Goal: Task Accomplishment & Management: Manage account settings

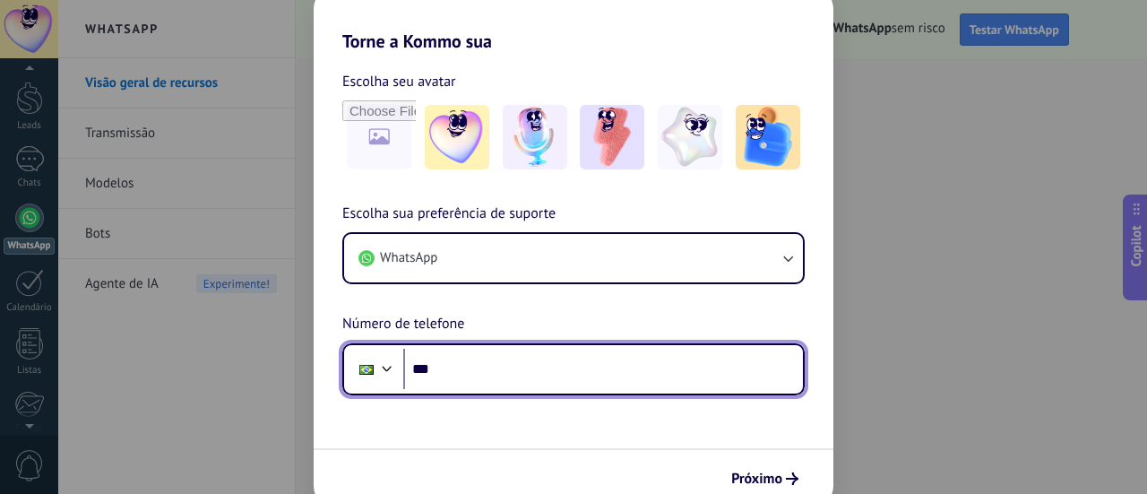
click at [506, 374] on input "***" at bounding box center [603, 369] width 400 height 41
paste input "**********"
click at [467, 375] on input "**********" at bounding box center [603, 369] width 400 height 41
type input "**********"
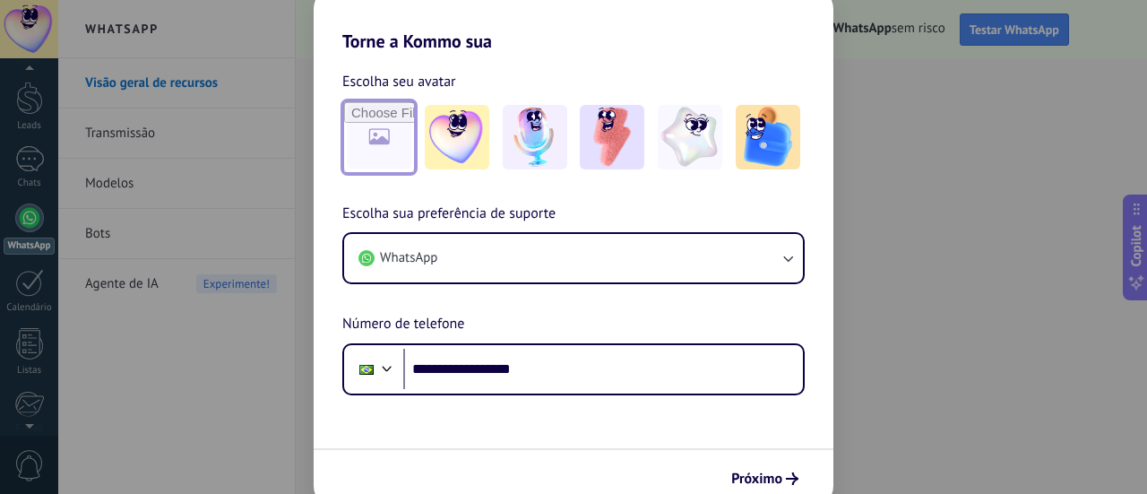
click at [394, 116] on input "file" at bounding box center [379, 137] width 70 height 70
click at [783, 482] on span "Próximo" at bounding box center [764, 478] width 67 height 13
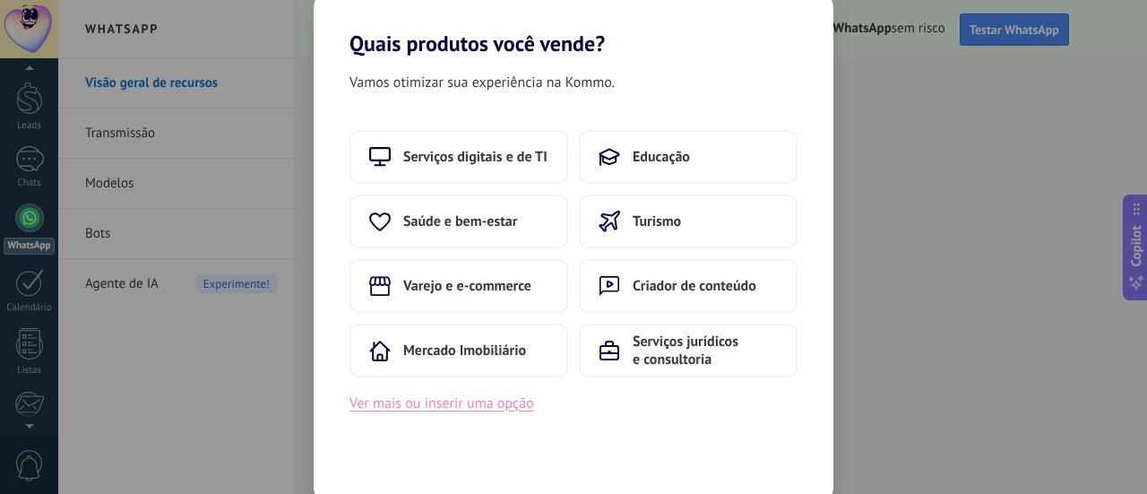
click at [505, 405] on button "Ver mais ou inserir uma opção" at bounding box center [441, 403] width 185 height 23
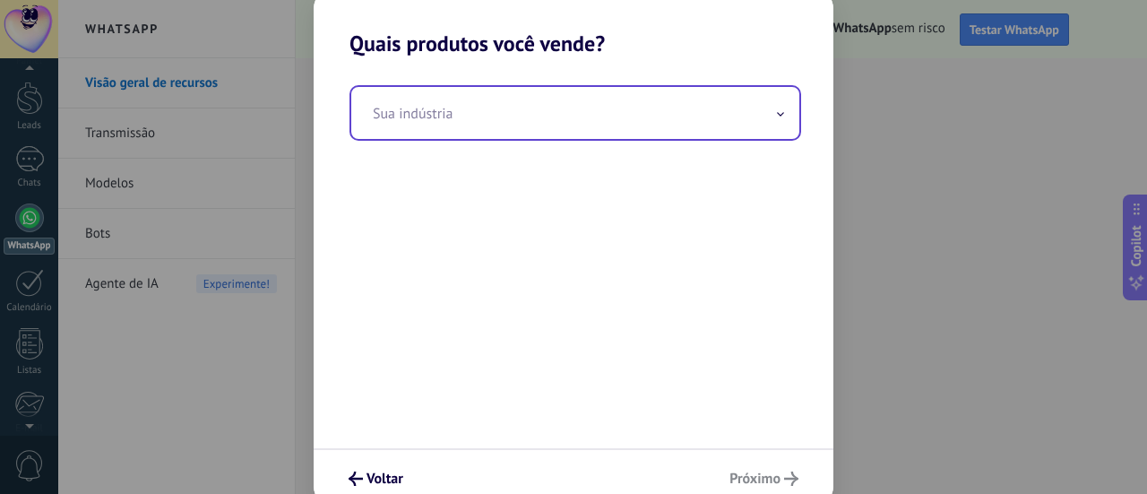
click at [483, 112] on input "text" at bounding box center [575, 113] width 448 height 52
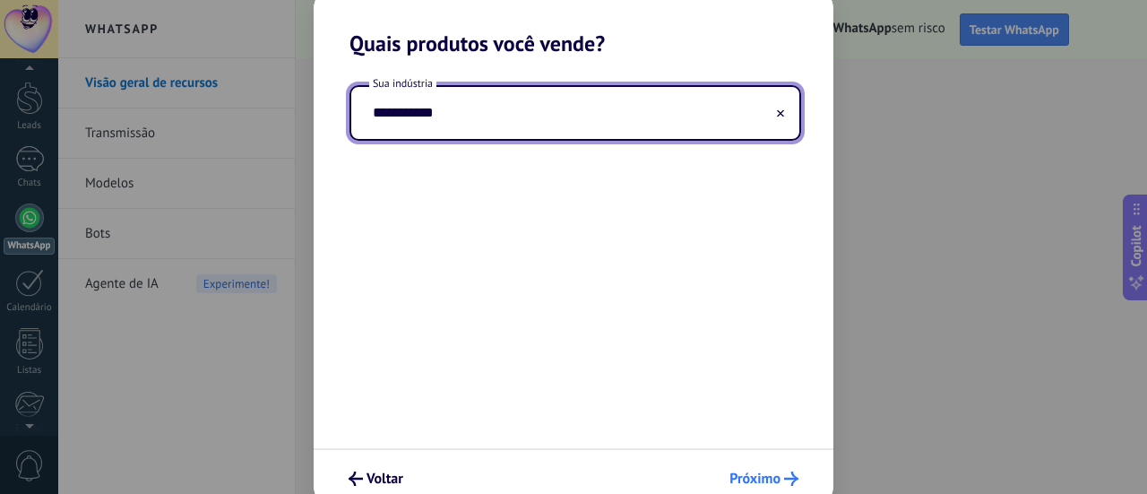
type input "**********"
click at [761, 483] on span "Próximo" at bounding box center [754, 478] width 51 height 13
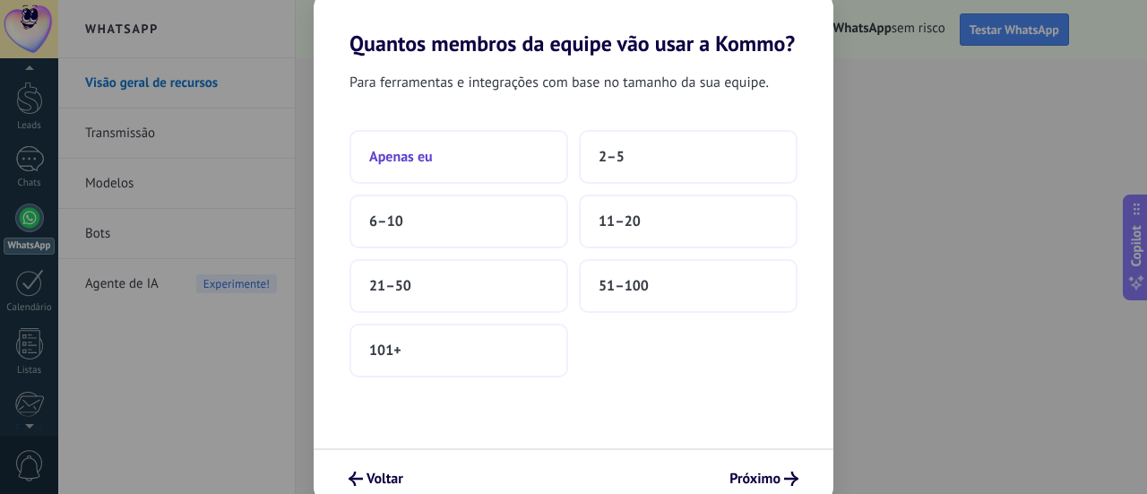
click at [422, 168] on button "Apenas eu" at bounding box center [458, 157] width 219 height 54
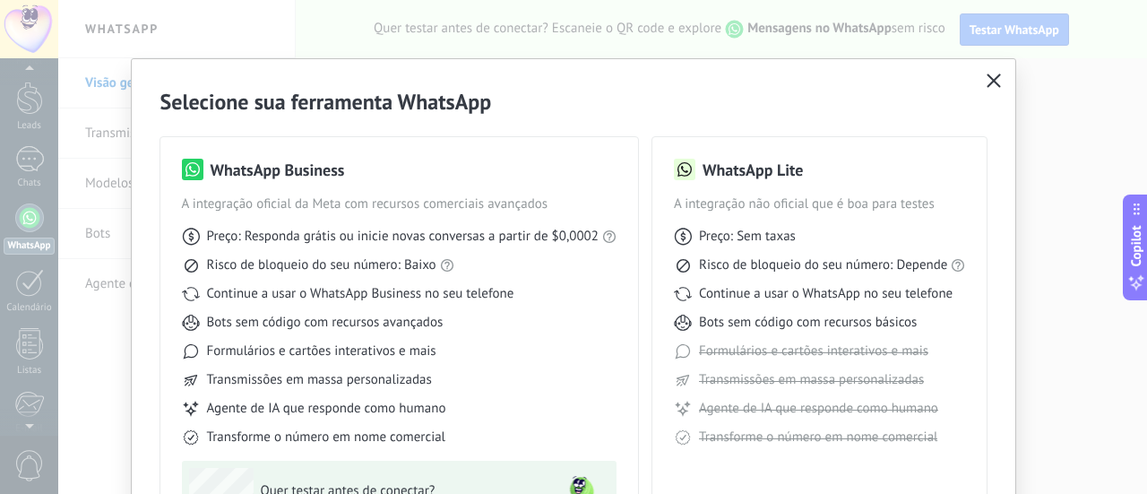
click at [989, 82] on use "button" at bounding box center [993, 79] width 13 height 13
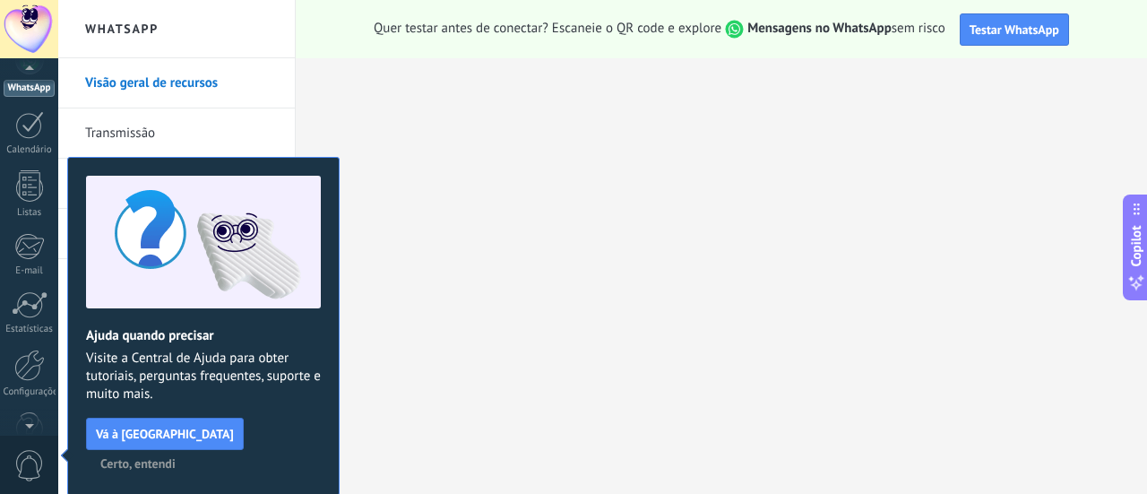
scroll to position [51, 0]
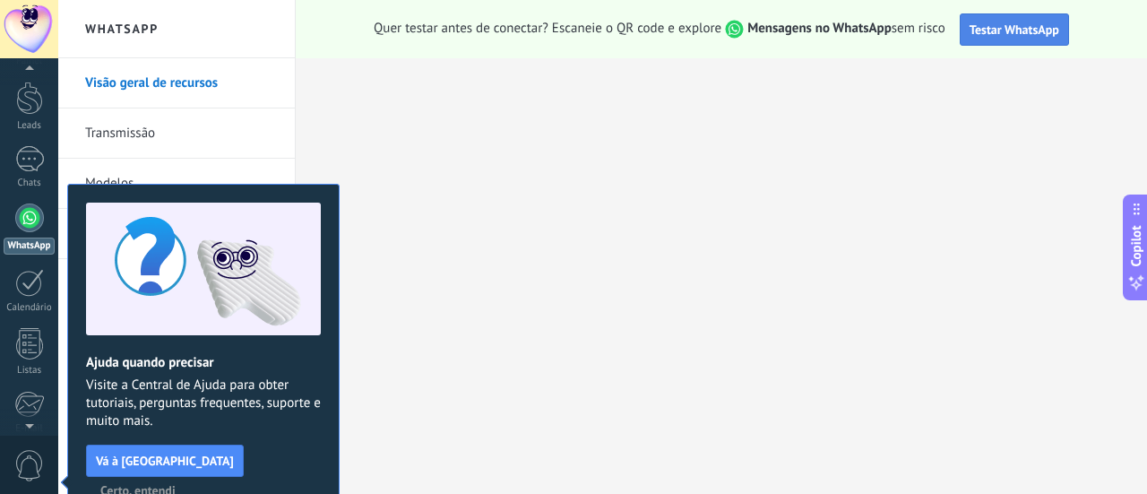
click at [986, 24] on span "Testar WhatsApp" at bounding box center [1014, 30] width 90 height 16
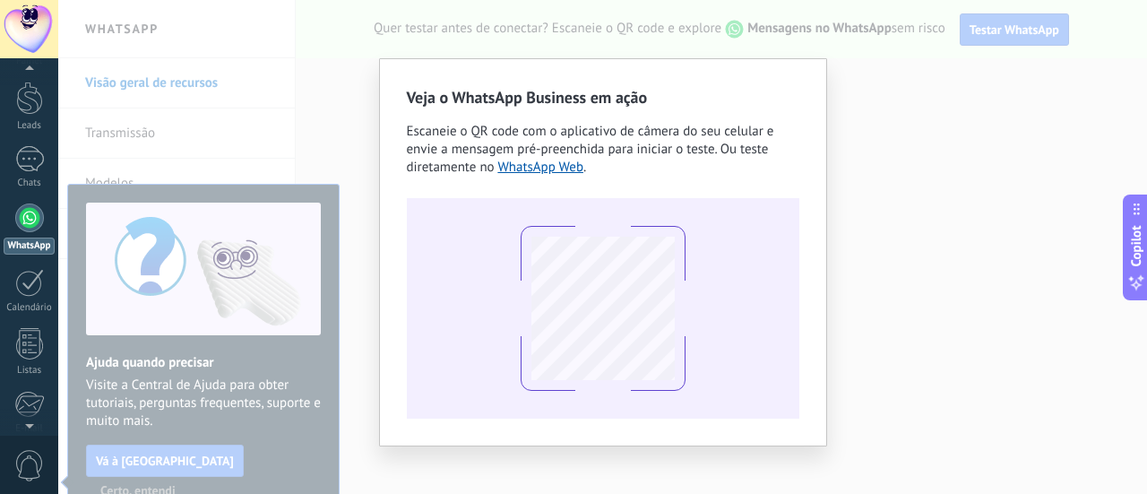
scroll to position [10, 0]
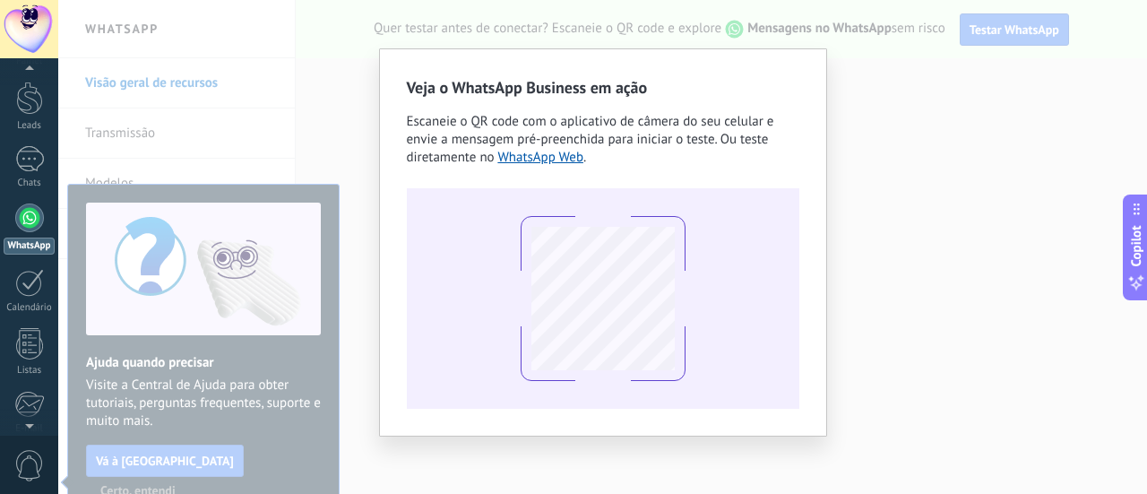
click at [819, 120] on div "Veja o WhatsApp Business em ação Escaneie o QR code com o aplicativo de câmera …" at bounding box center [603, 242] width 448 height 388
click at [953, 84] on div "Veja o WhatsApp Business em ação Escaneie o QR code com o aplicativo de câmera …" at bounding box center [602, 247] width 1089 height 494
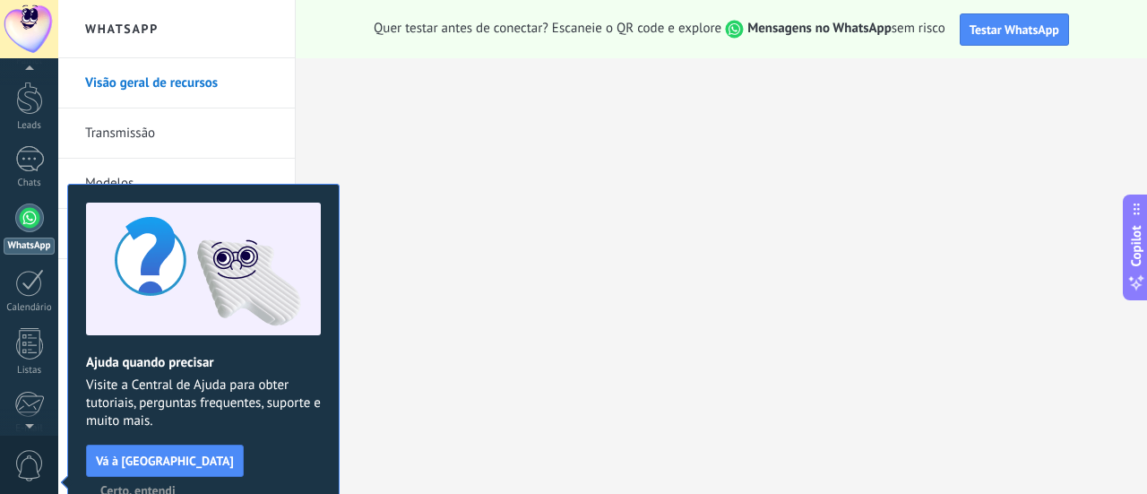
scroll to position [0, 0]
click at [176, 484] on span "Certo, entendi" at bounding box center [137, 490] width 75 height 13
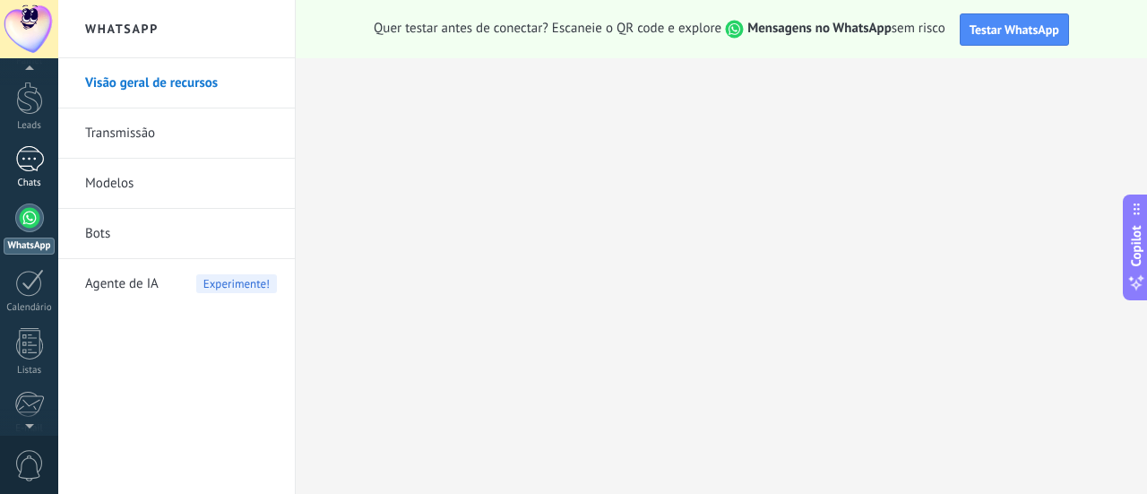
click at [39, 151] on div at bounding box center [29, 159] width 29 height 26
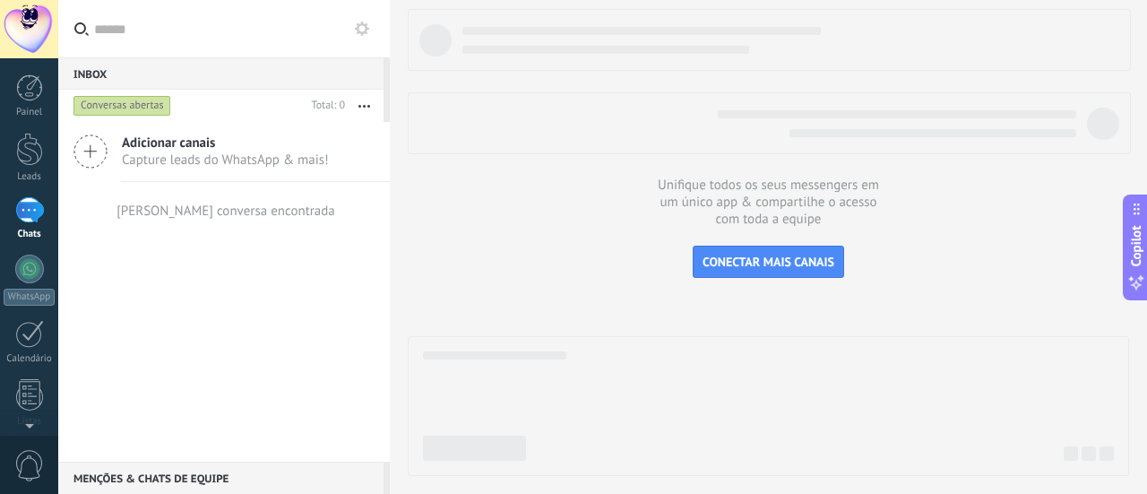
click at [43, 22] on div at bounding box center [29, 29] width 58 height 58
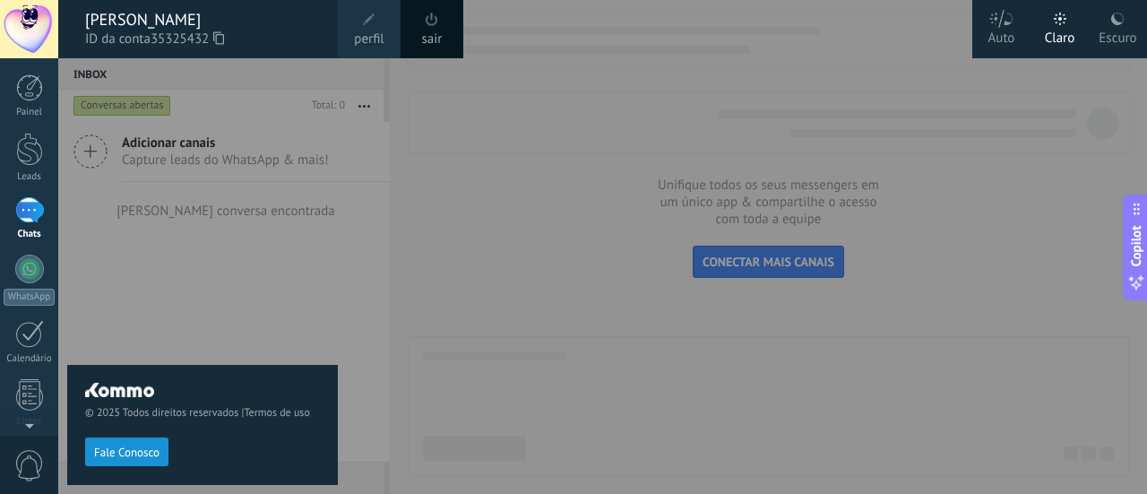
click at [368, 22] on span at bounding box center [369, 19] width 13 height 13
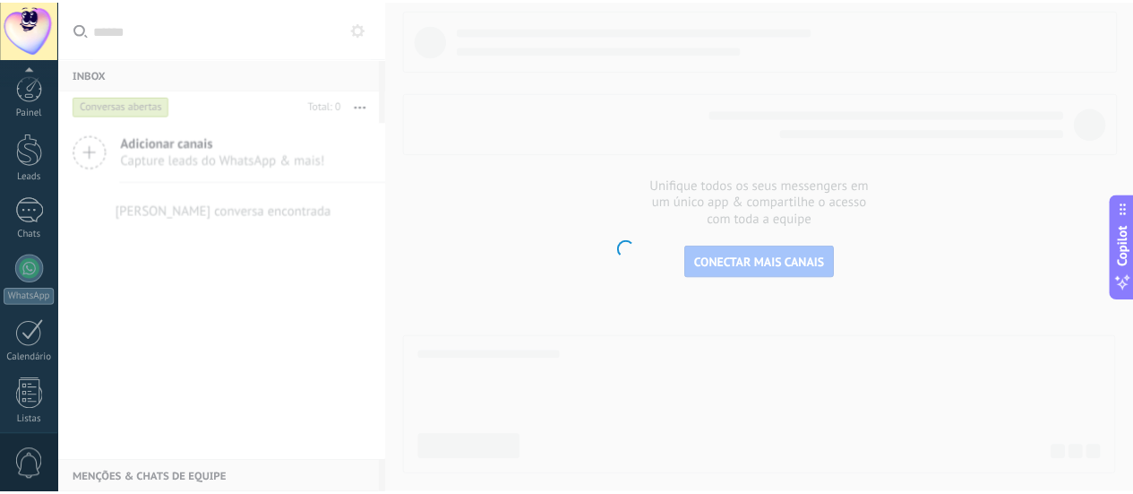
scroll to position [250, 0]
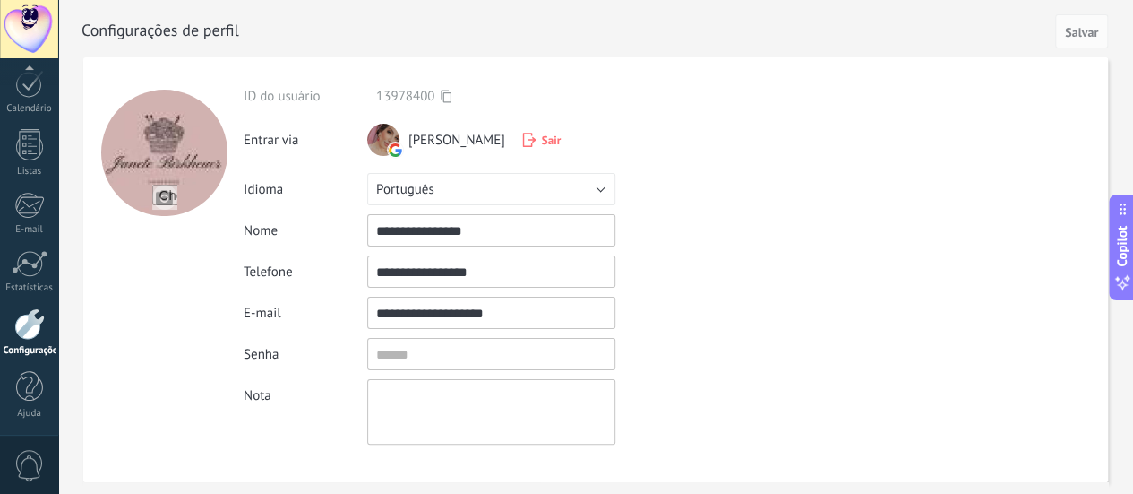
click at [169, 194] on input "file" at bounding box center [164, 197] width 25 height 25
click at [168, 197] on input "file" at bounding box center [164, 197] width 25 height 25
type input "**********"
click at [838, 241] on form "**********" at bounding box center [595, 269] width 1025 height 425
click at [502, 362] on input "textbox" at bounding box center [491, 354] width 248 height 32
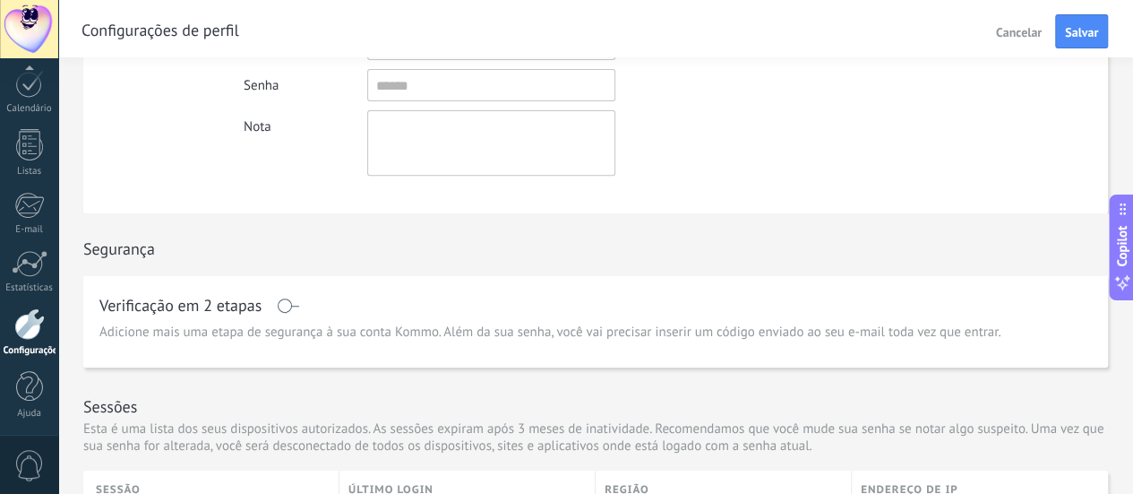
click at [709, 345] on div "Verificação em 2 etapas Adicione mais uma etapa de segurança à sua conta Kommo.…" at bounding box center [595, 321] width 1025 height 92
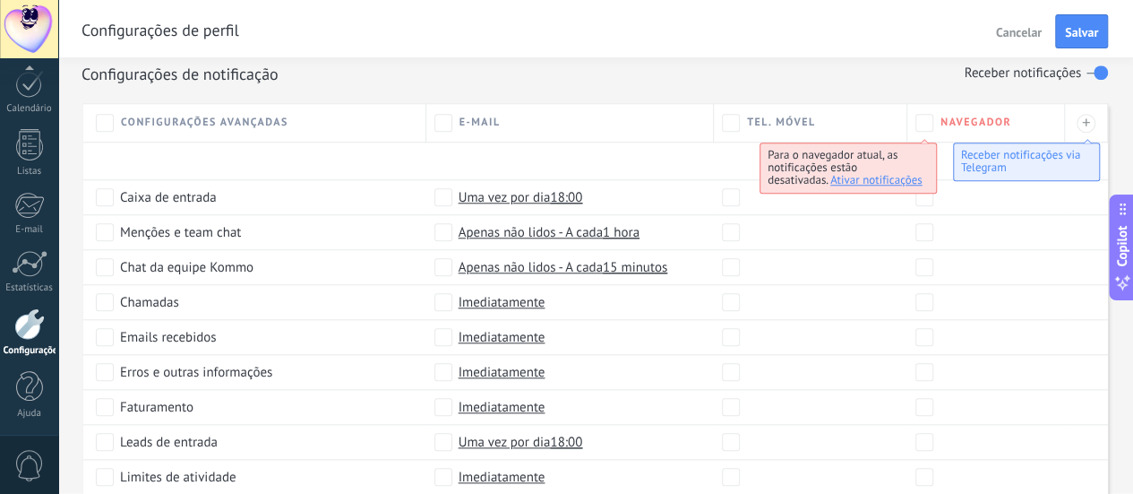
scroll to position [754, 0]
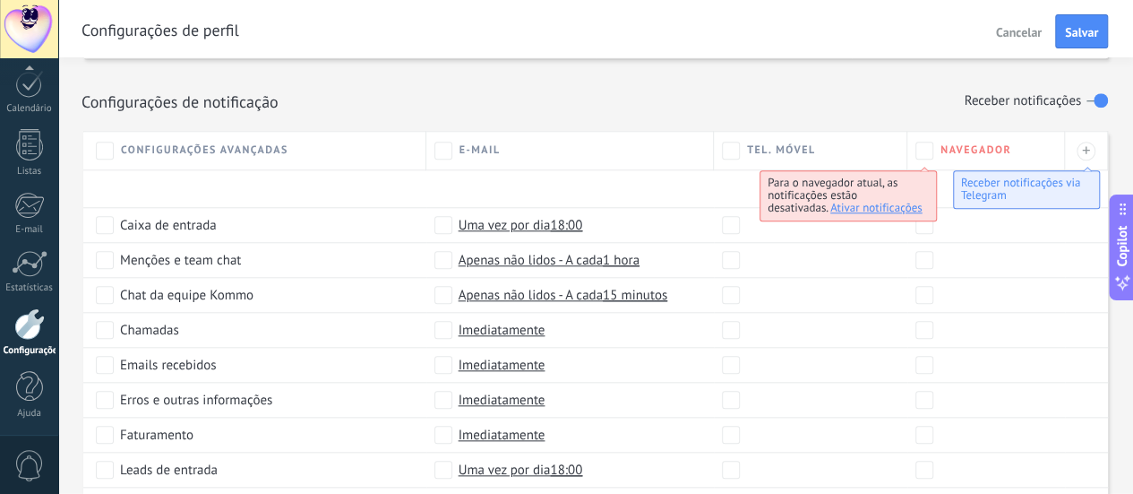
click at [876, 110] on div "Configurações de notificação Receber notificações" at bounding box center [596, 101] width 1029 height 30
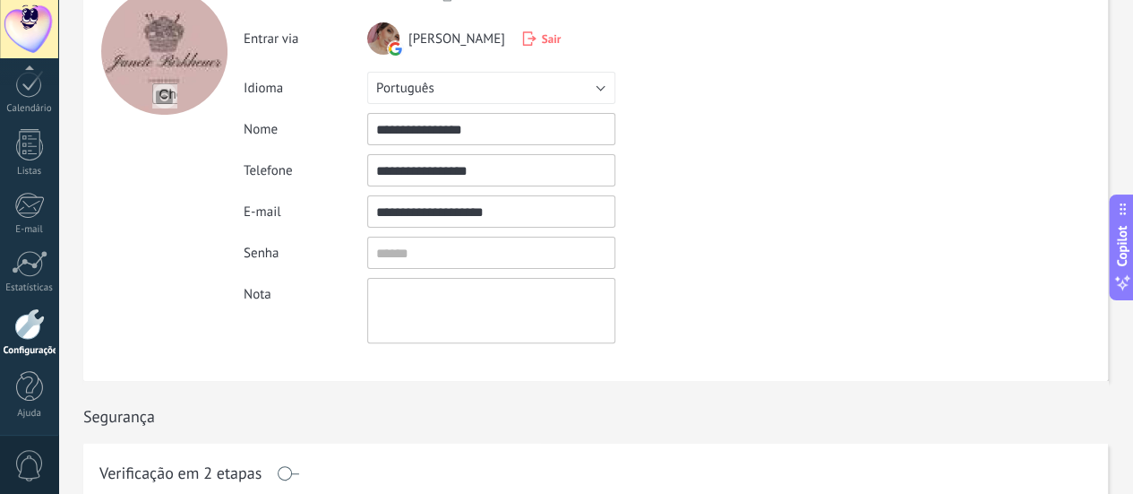
scroll to position [0, 0]
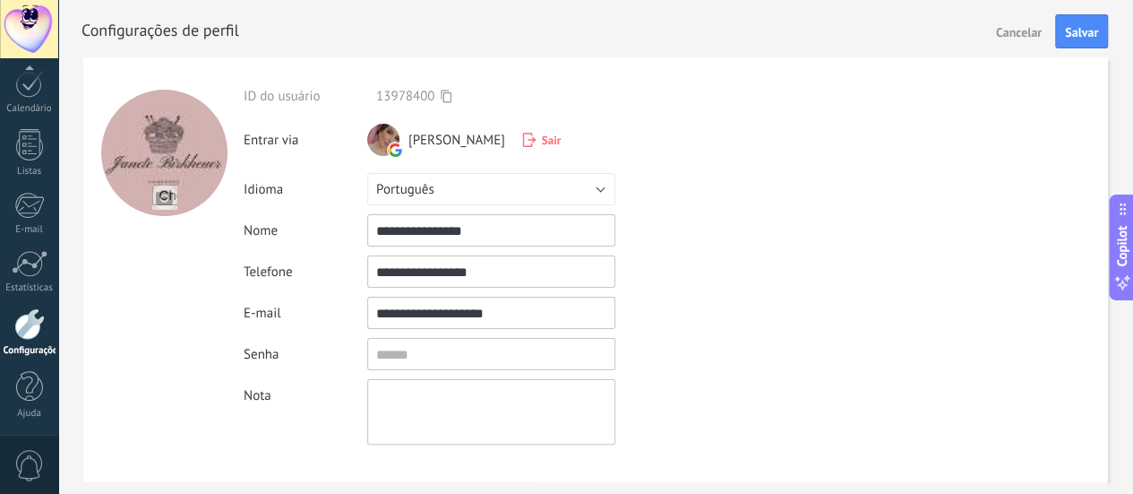
drag, startPoint x: 503, startPoint y: 232, endPoint x: 340, endPoint y: 204, distance: 164.5
click at [340, 204] on div "**********" at bounding box center [527, 266] width 566 height 357
click at [176, 142] on div at bounding box center [164, 153] width 126 height 126
click at [495, 232] on input "**********" at bounding box center [491, 230] width 248 height 32
click at [519, 238] on input "**********" at bounding box center [491, 230] width 248 height 32
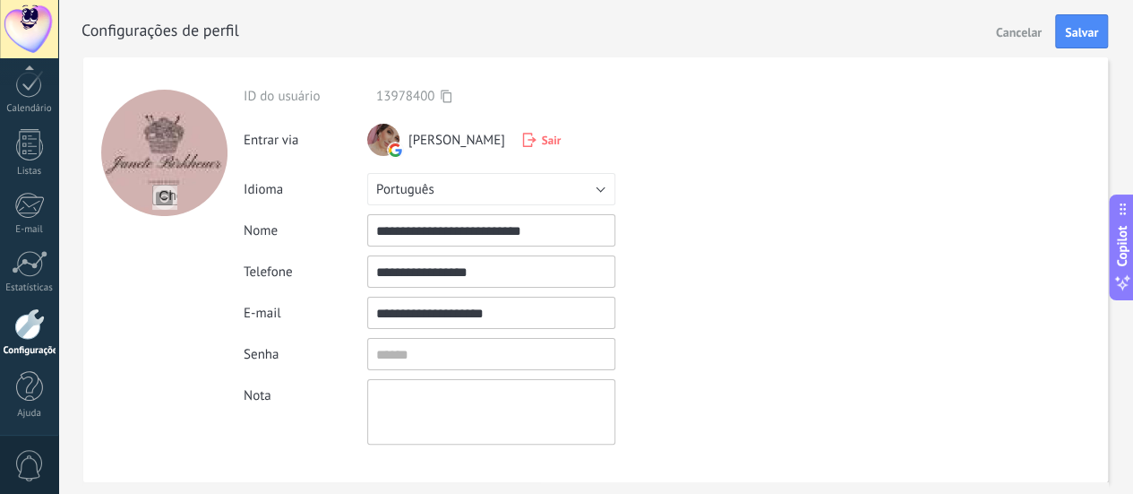
type input "**********"
click at [677, 297] on div "**********" at bounding box center [527, 313] width 566 height 32
click at [1092, 26] on span "Salvar" at bounding box center [1081, 32] width 33 height 13
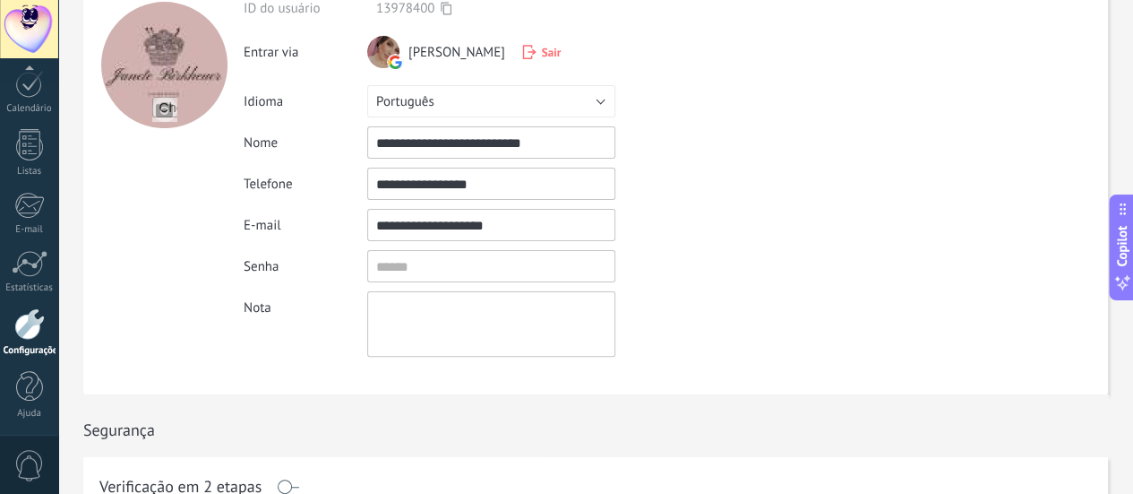
scroll to position [90, 0]
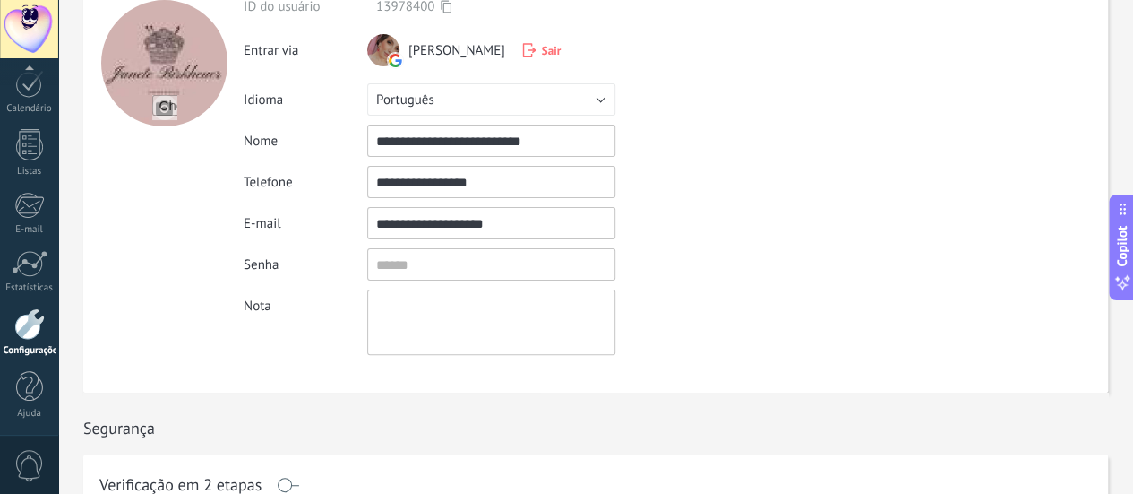
click at [832, 142] on form "**********" at bounding box center [595, 180] width 1025 height 425
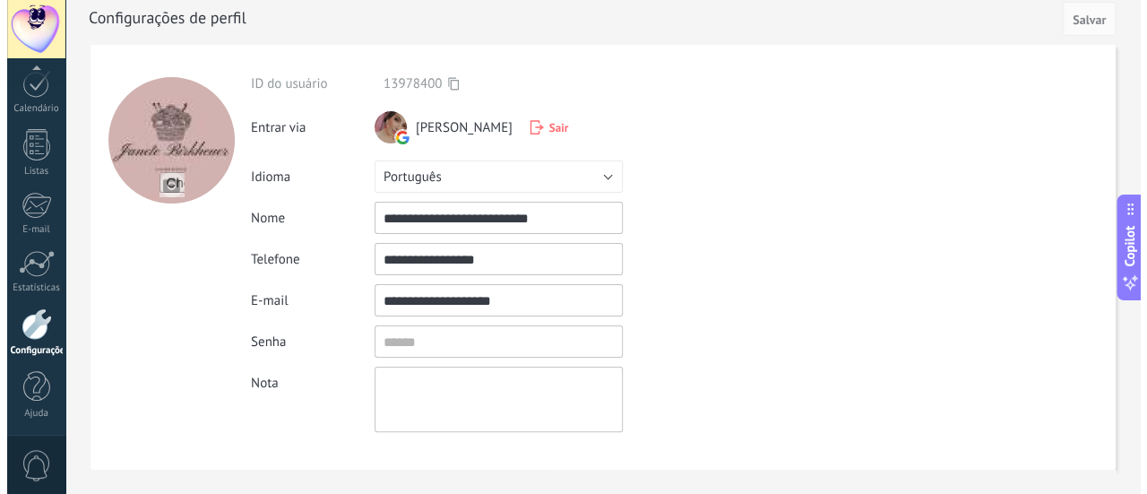
scroll to position [0, 0]
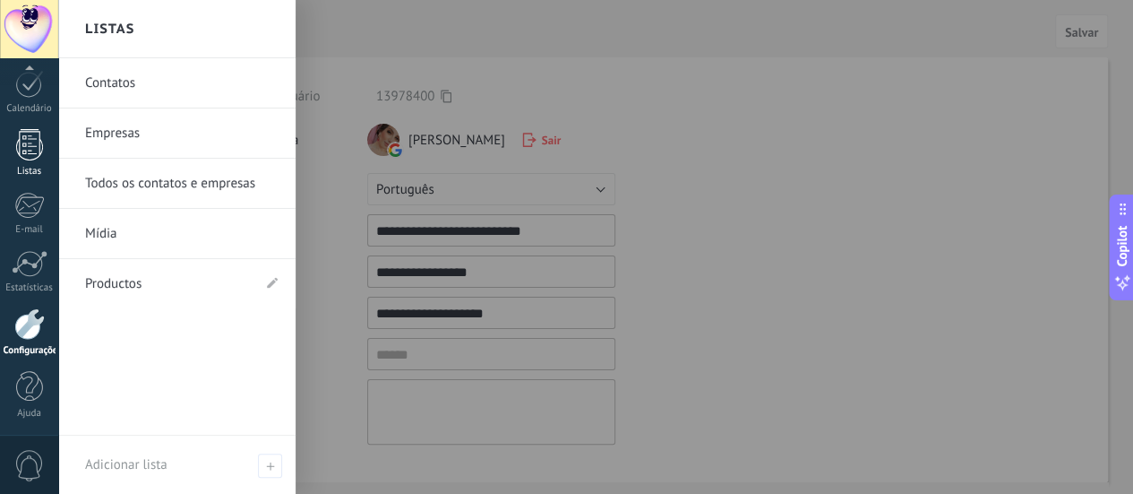
click at [38, 142] on div at bounding box center [29, 144] width 27 height 31
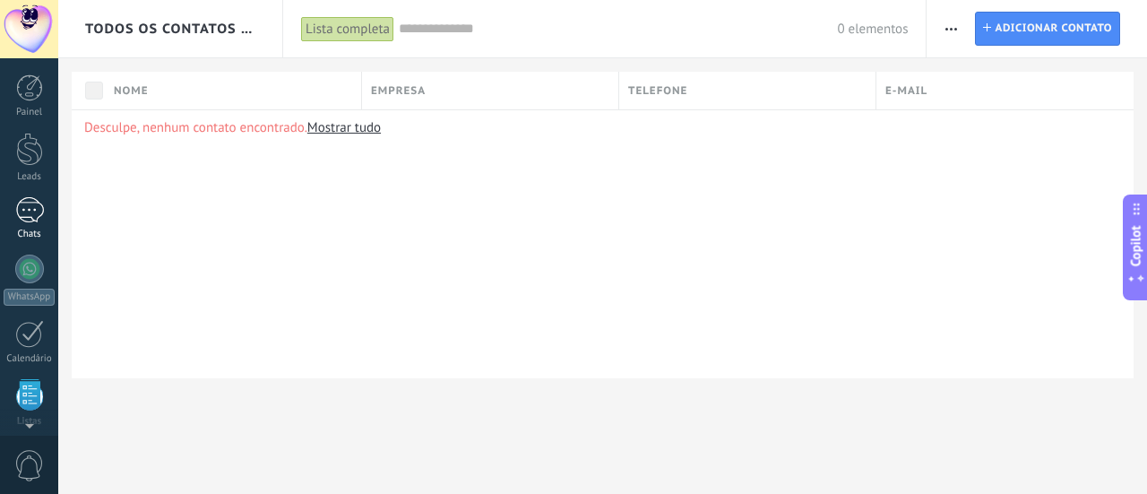
click at [28, 197] on div at bounding box center [29, 210] width 29 height 26
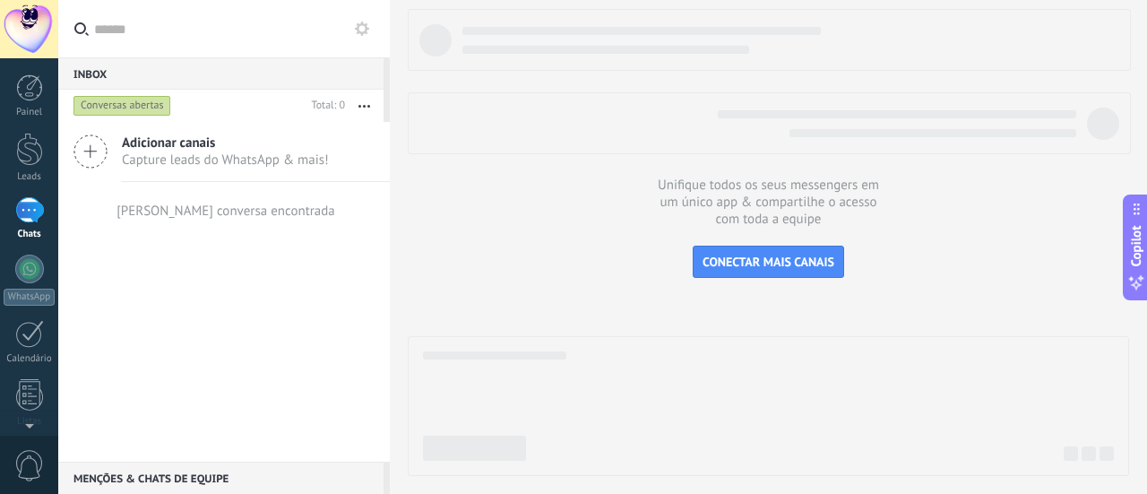
click at [20, 28] on div at bounding box center [29, 29] width 58 height 58
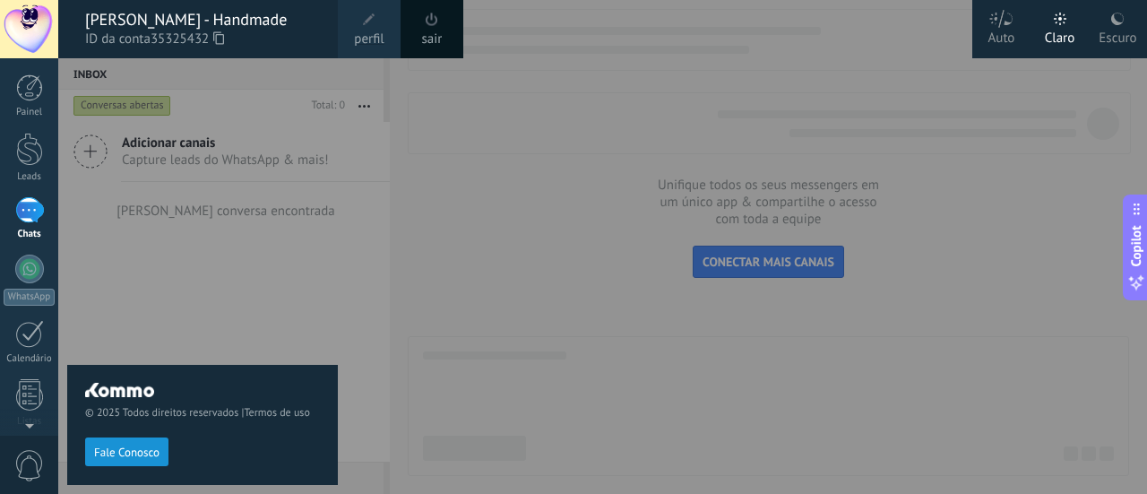
click at [17, 29] on div at bounding box center [29, 29] width 58 height 58
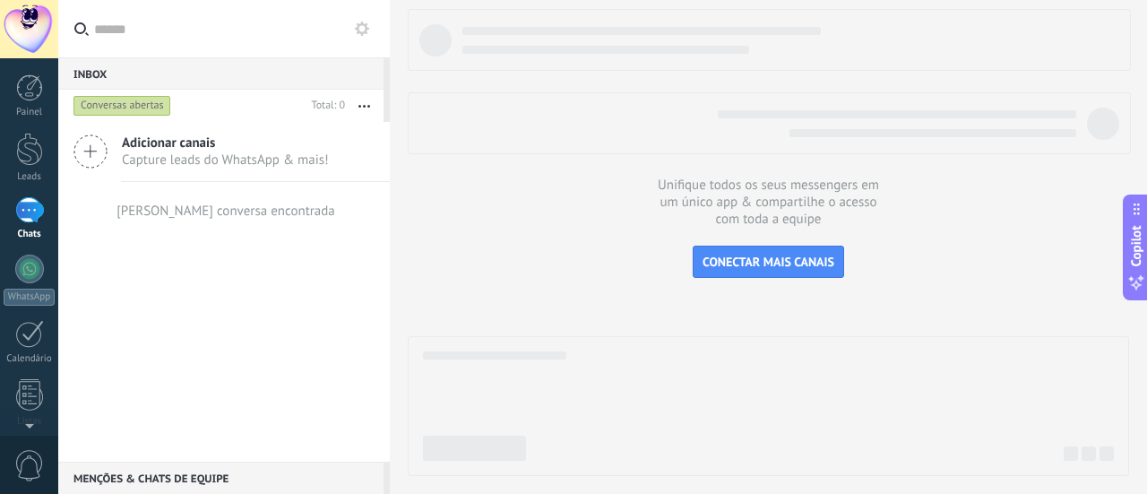
click at [788, 98] on div at bounding box center [769, 123] width 723 height 62
click at [496, 149] on div at bounding box center [769, 123] width 723 height 62
click at [20, 74] on div at bounding box center [29, 87] width 27 height 27
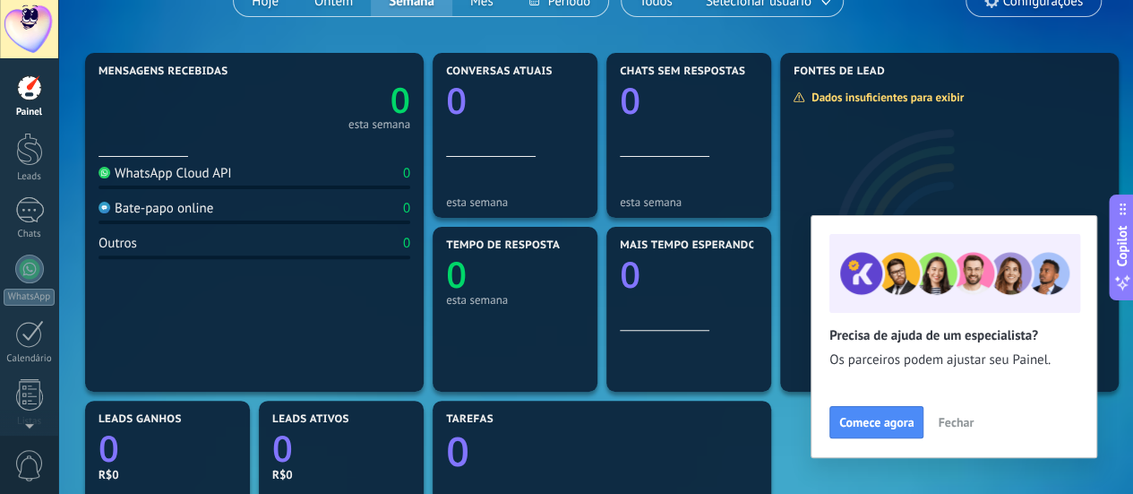
scroll to position [269, 0]
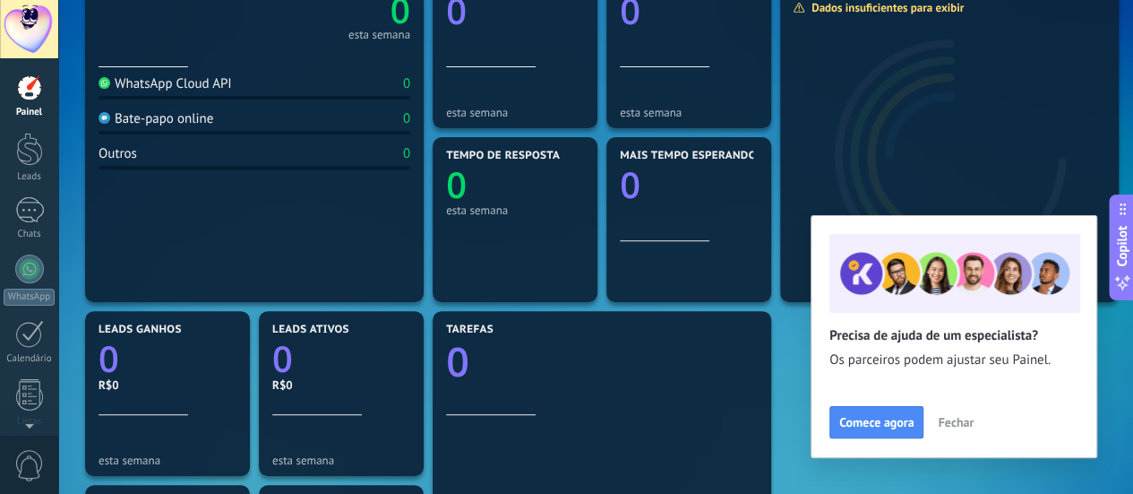
click at [955, 419] on span "Fechar" at bounding box center [956, 422] width 36 height 13
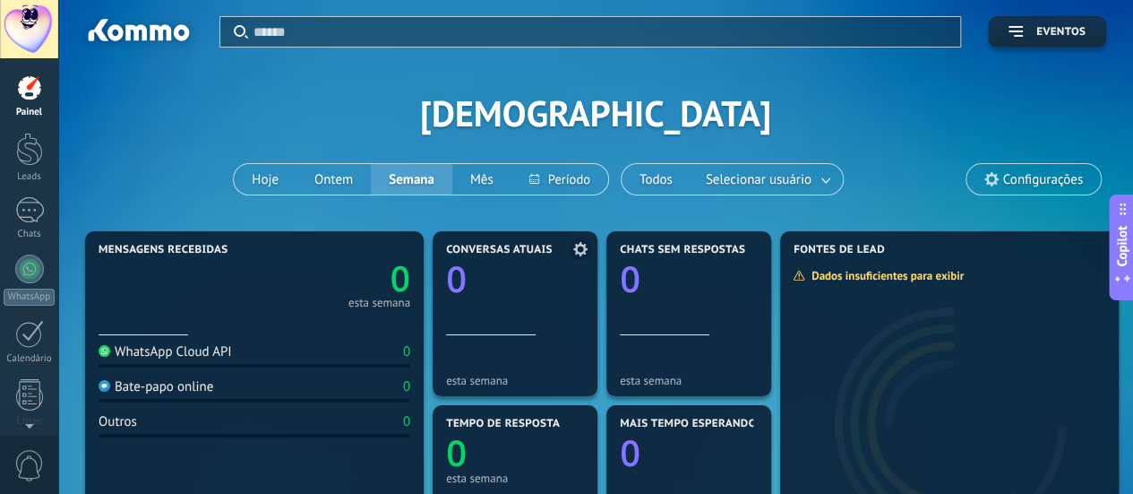
scroll to position [0, 0]
click at [38, 101] on link "Painel" at bounding box center [29, 96] width 58 height 44
click at [1029, 165] on span "Configurações" at bounding box center [1034, 180] width 134 height 30
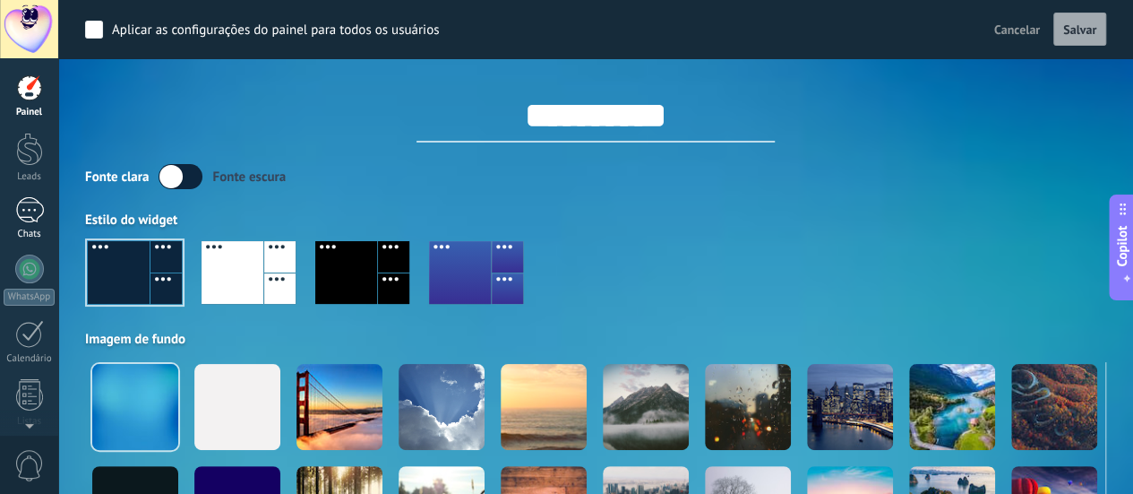
click at [30, 211] on div at bounding box center [29, 210] width 29 height 26
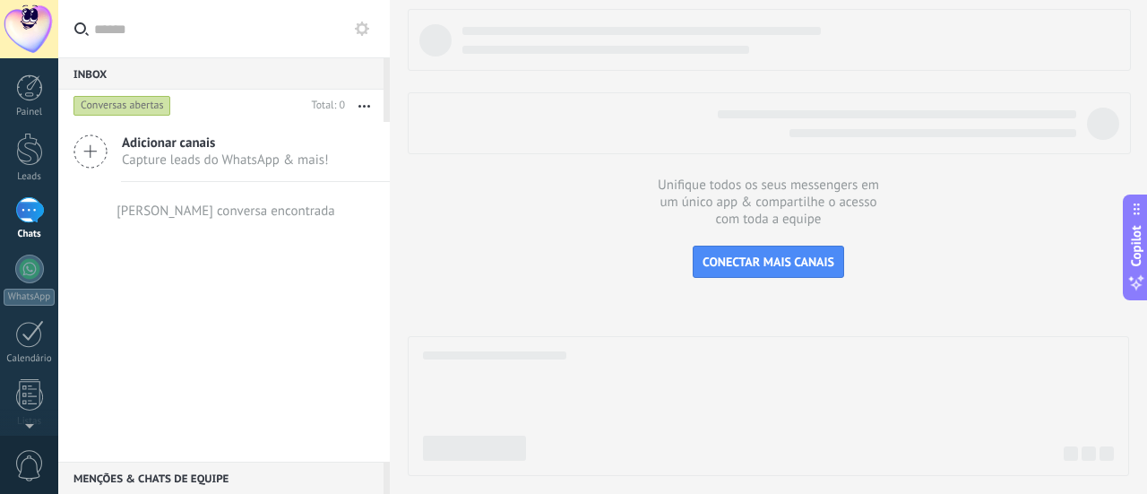
click at [25, 41] on div at bounding box center [29, 29] width 58 height 58
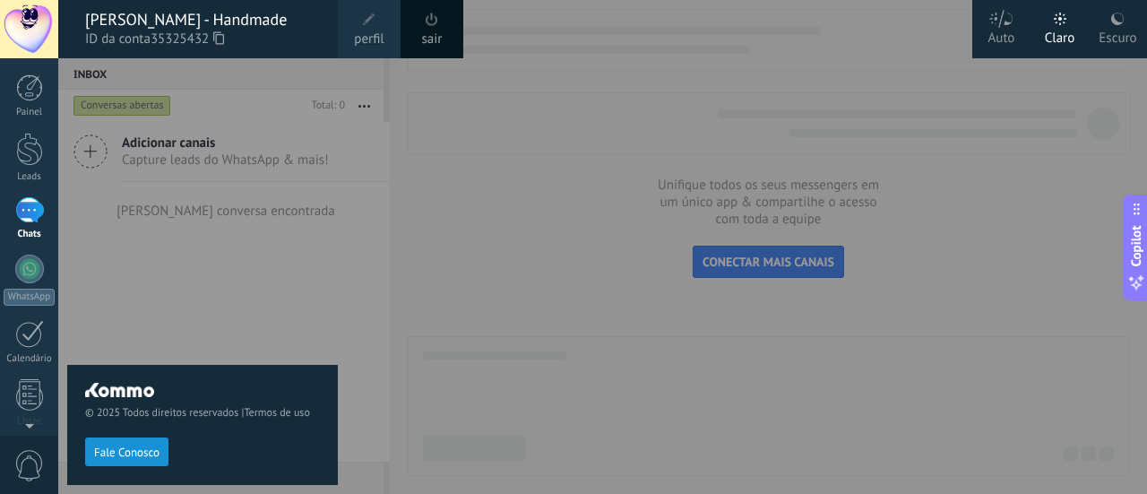
click at [366, 32] on span "perfil" at bounding box center [369, 40] width 30 height 20
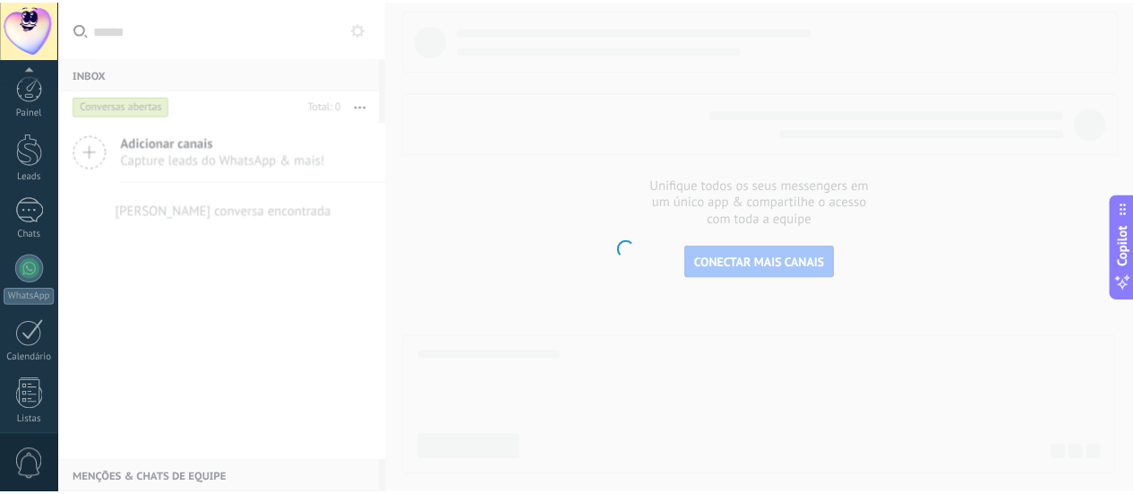
scroll to position [250, 0]
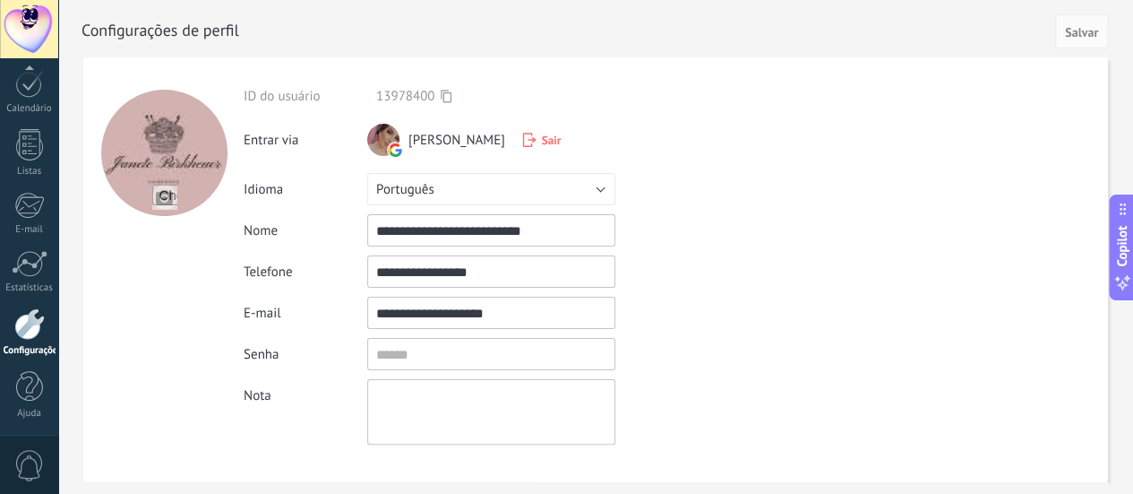
drag, startPoint x: 492, startPoint y: 273, endPoint x: 401, endPoint y: 275, distance: 90.5
click at [401, 275] on input "**********" at bounding box center [491, 271] width 248 height 32
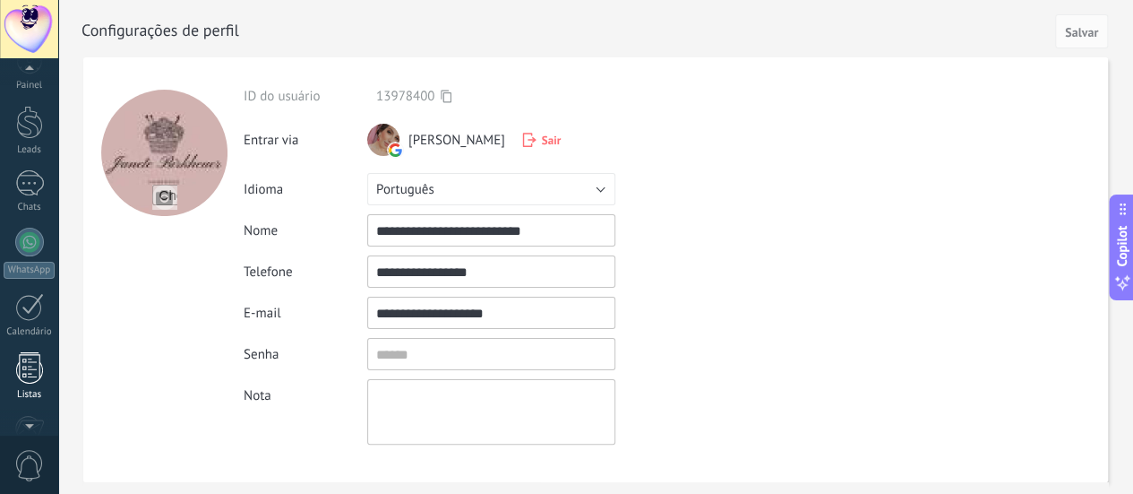
scroll to position [0, 0]
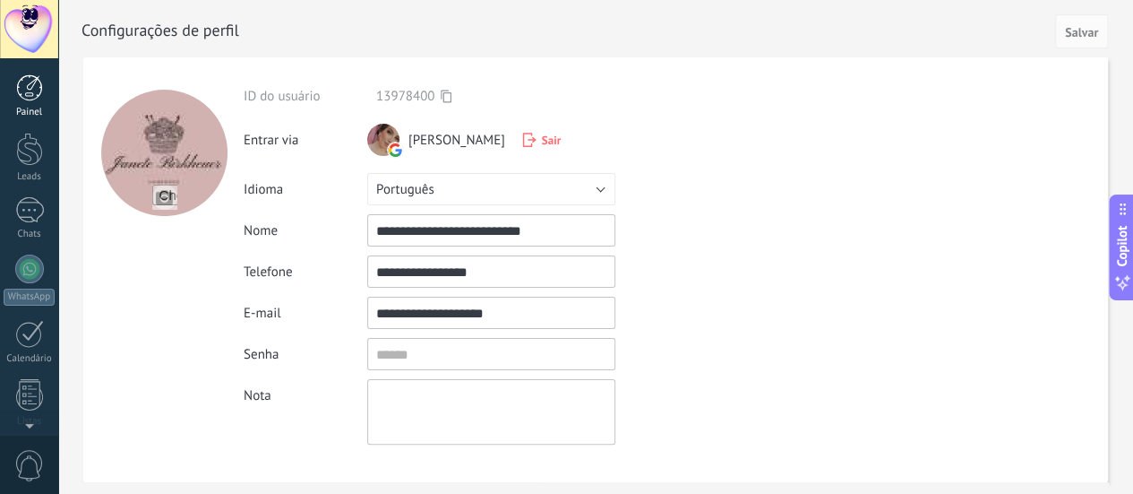
click at [28, 89] on div at bounding box center [29, 87] width 27 height 27
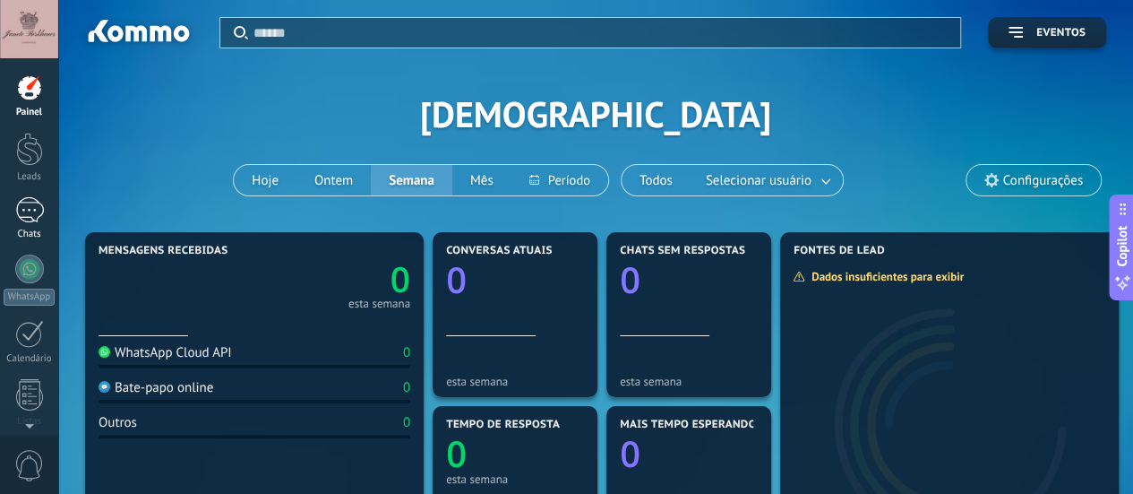
click at [38, 209] on div at bounding box center [29, 210] width 29 height 26
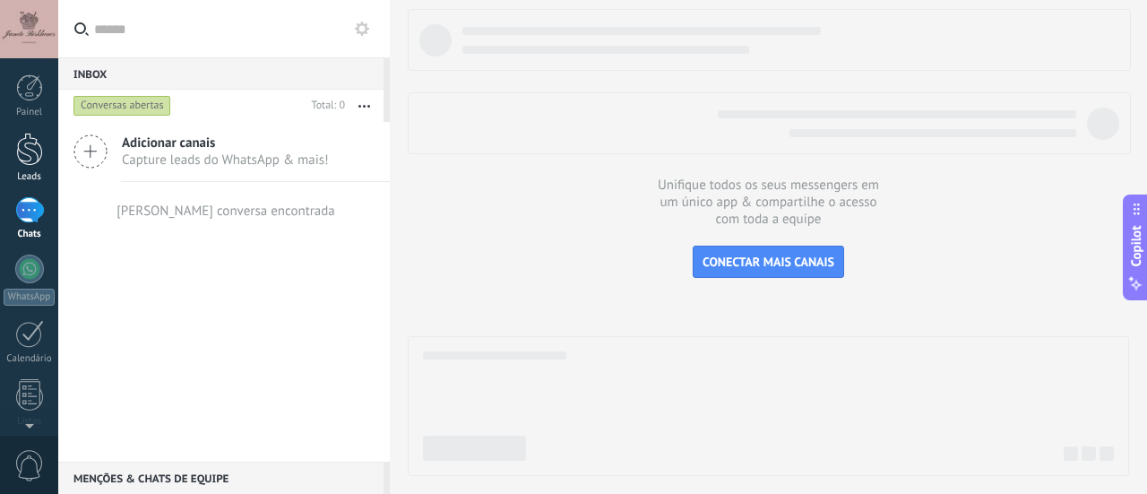
click at [31, 165] on div at bounding box center [29, 149] width 27 height 33
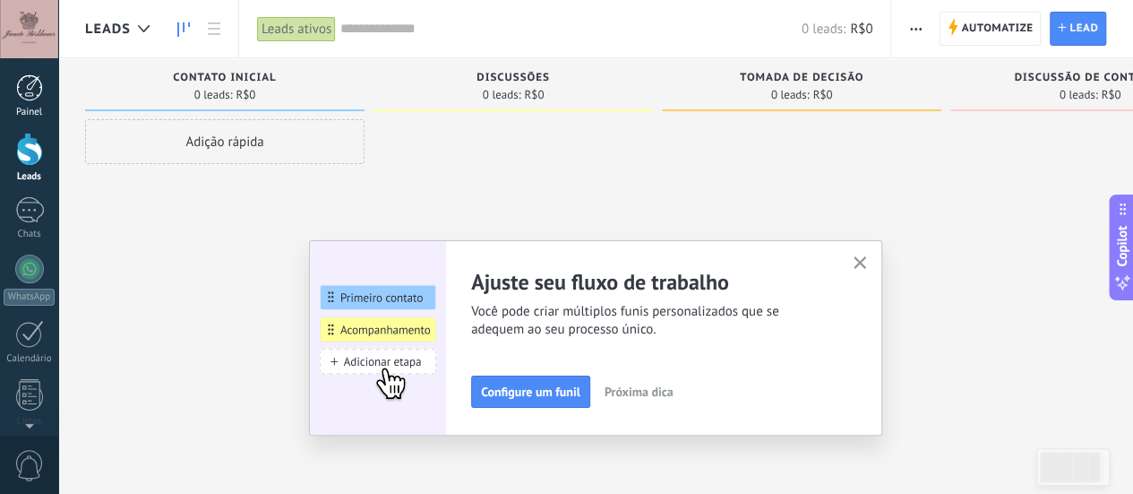
click at [30, 98] on div at bounding box center [29, 87] width 27 height 27
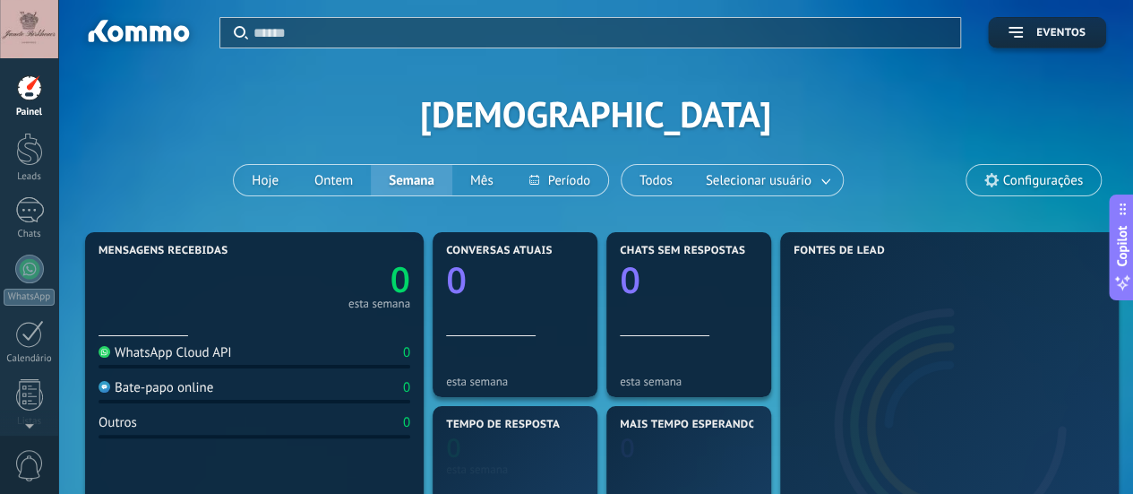
click at [30, 17] on div at bounding box center [29, 29] width 58 height 58
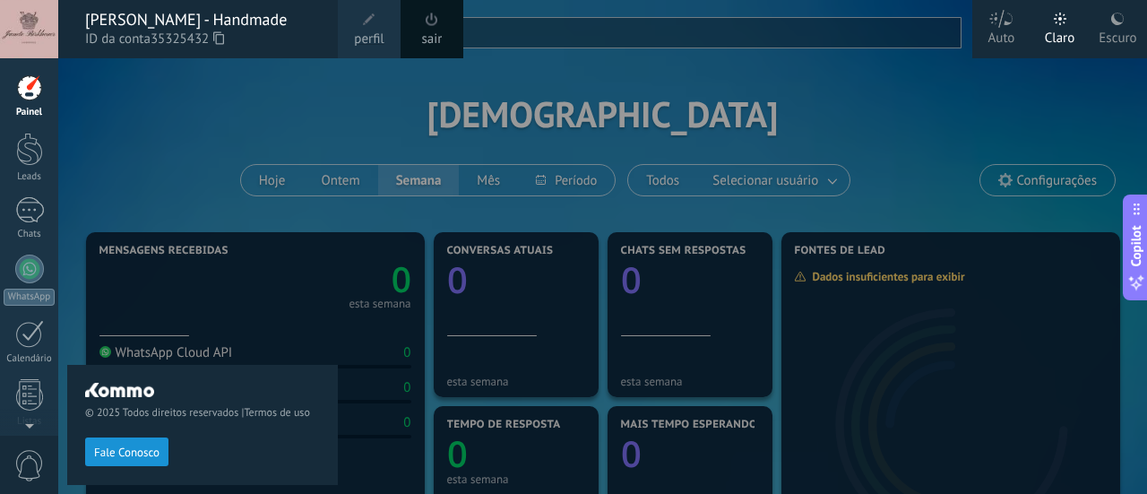
click at [1107, 33] on div "Escuro" at bounding box center [1118, 35] width 38 height 47
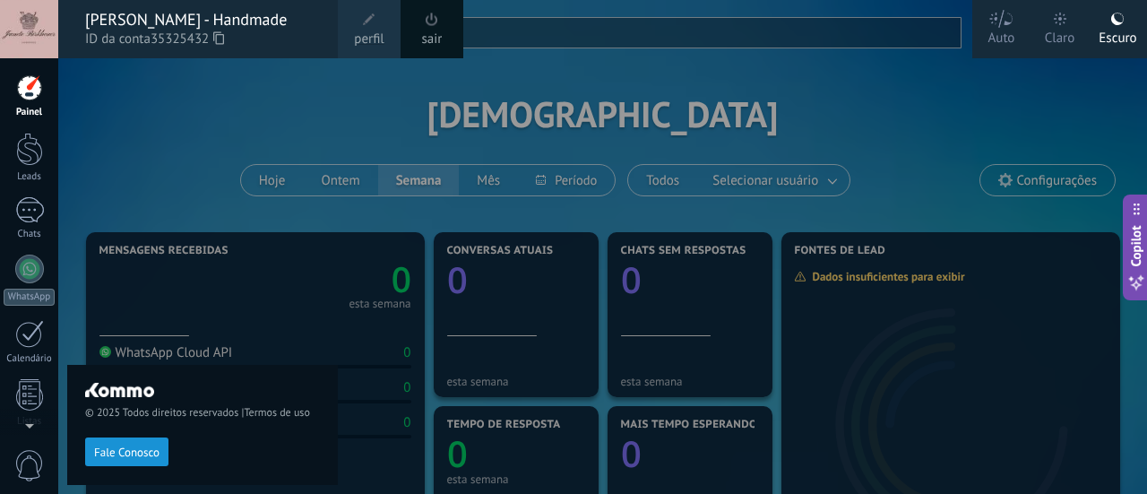
click at [969, 85] on div at bounding box center [631, 247] width 1147 height 494
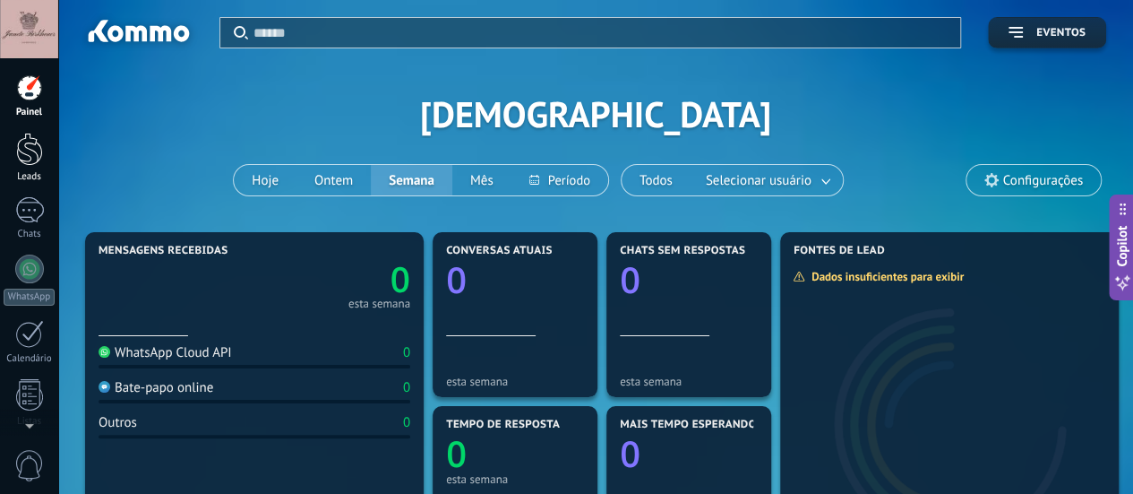
click at [22, 154] on div at bounding box center [29, 149] width 27 height 33
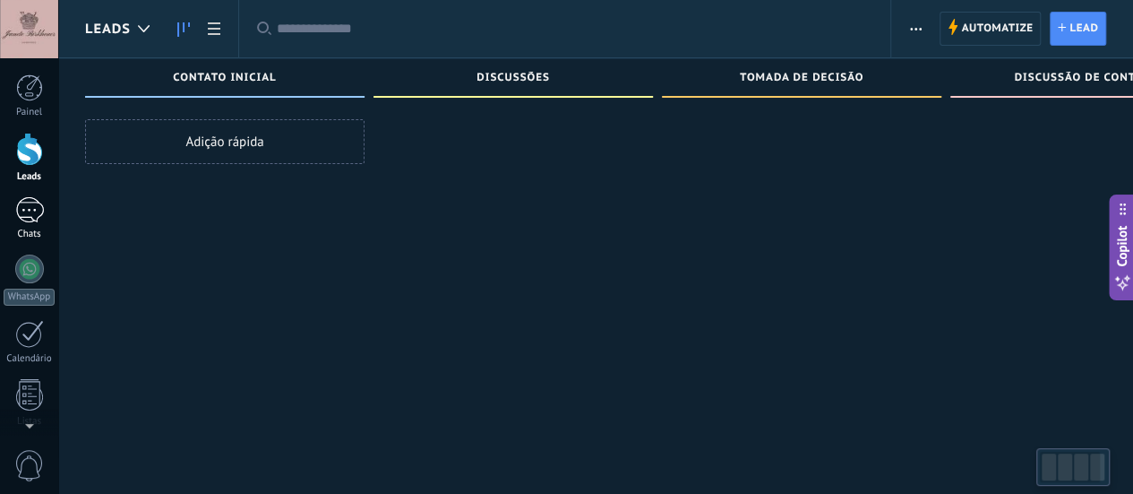
click at [30, 222] on div at bounding box center [29, 210] width 29 height 26
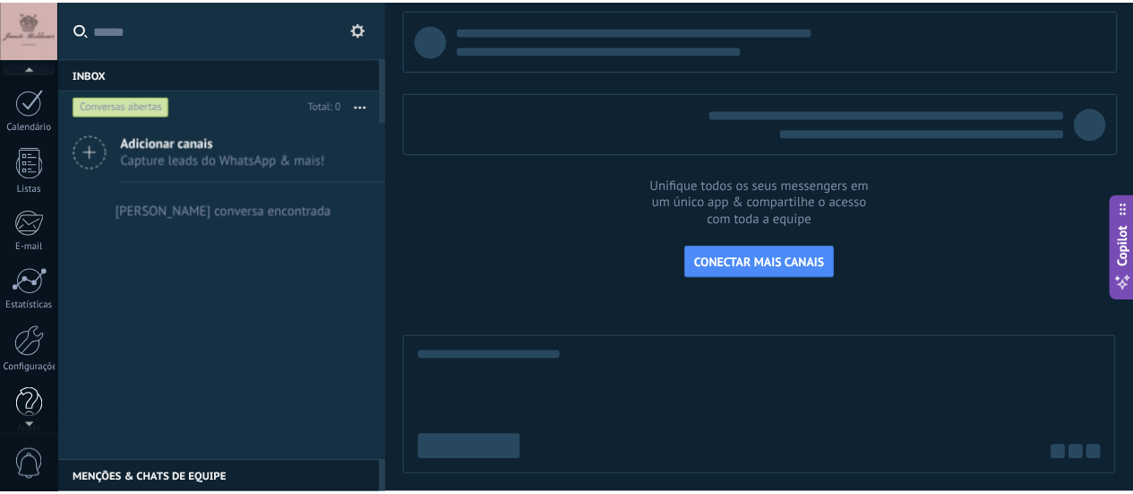
scroll to position [250, 0]
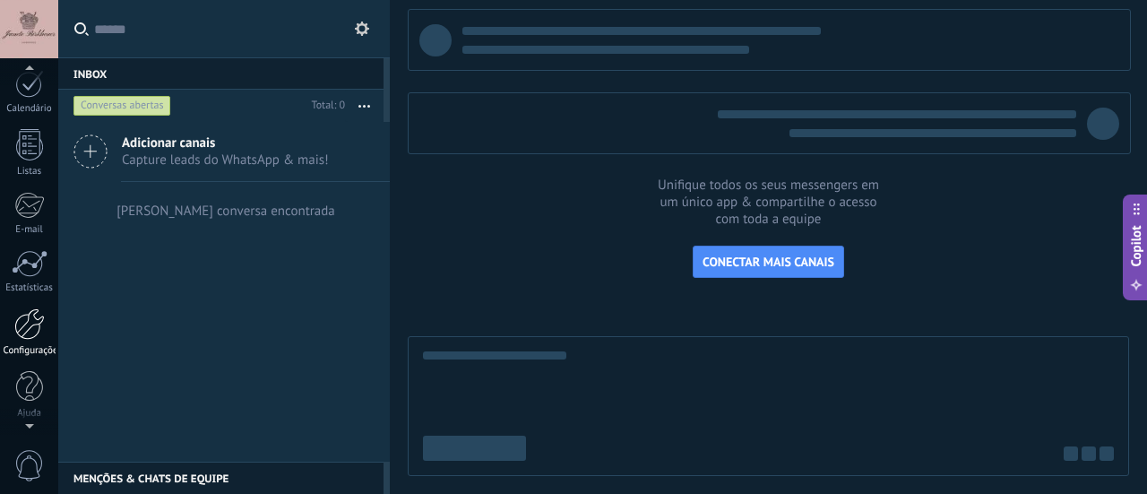
click at [19, 327] on div at bounding box center [29, 323] width 30 height 31
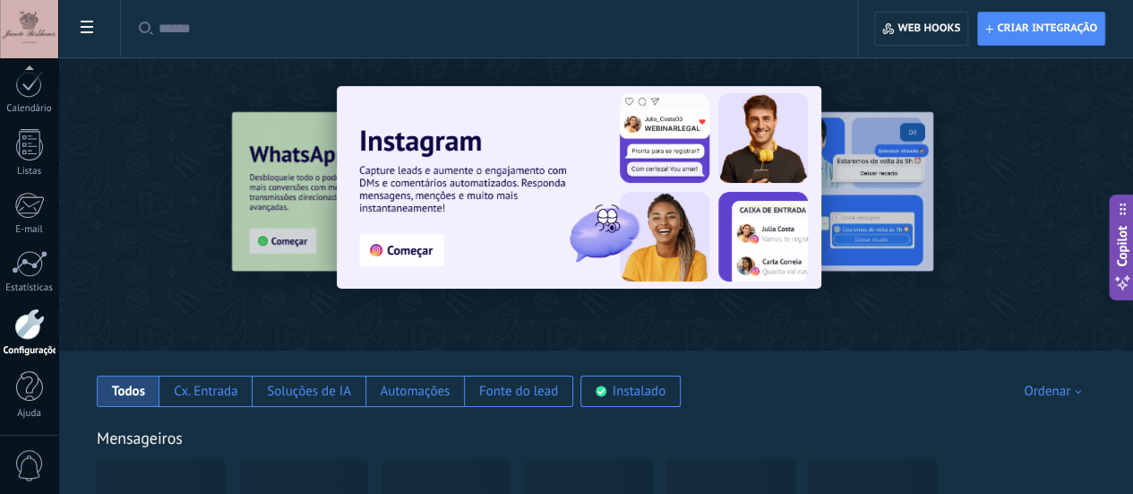
drag, startPoint x: 521, startPoint y: 303, endPoint x: 608, endPoint y: 289, distance: 87.9
click at [521, 303] on div at bounding box center [595, 199] width 1075 height 257
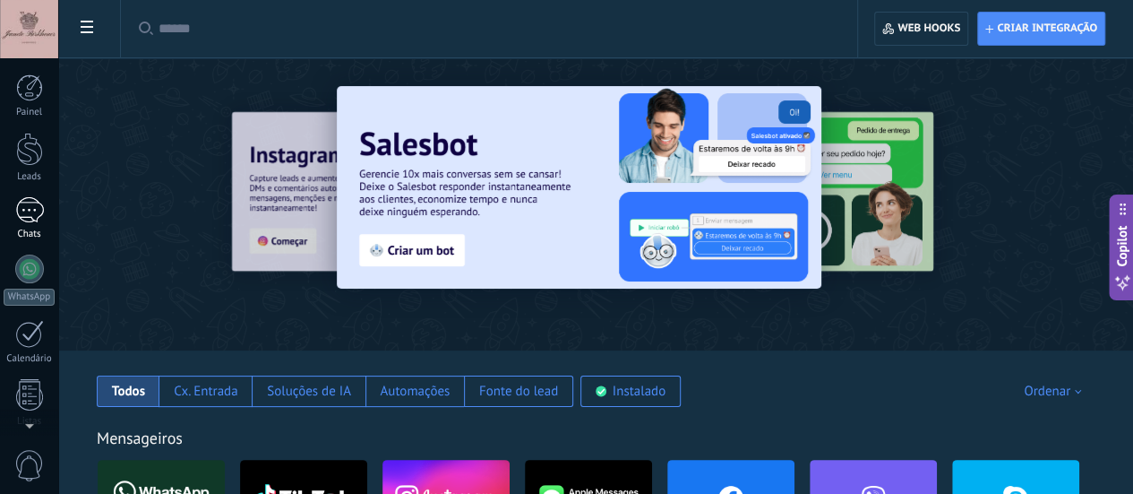
click at [29, 216] on div at bounding box center [29, 210] width 29 height 26
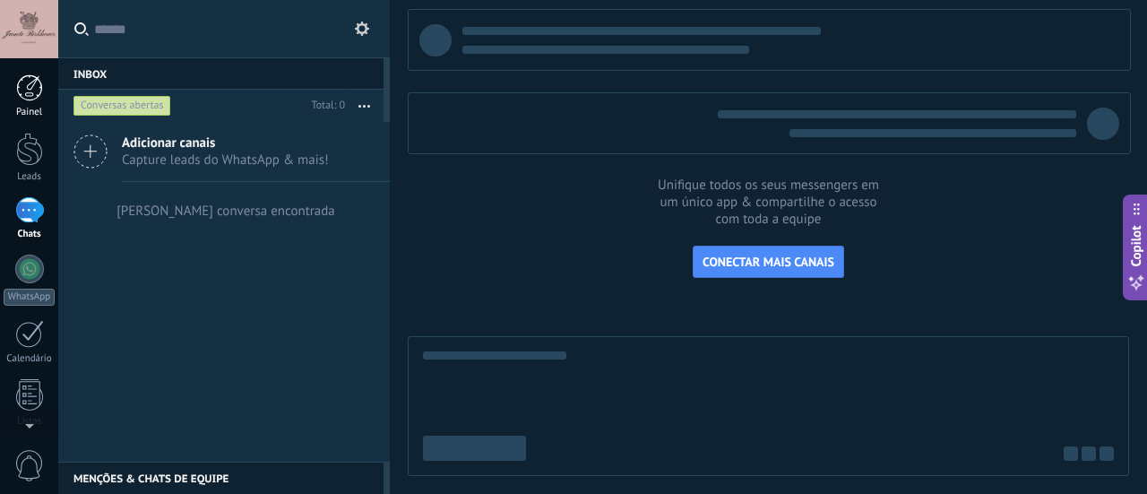
click at [25, 83] on div at bounding box center [29, 87] width 27 height 27
